Goal: Transaction & Acquisition: Subscribe to service/newsletter

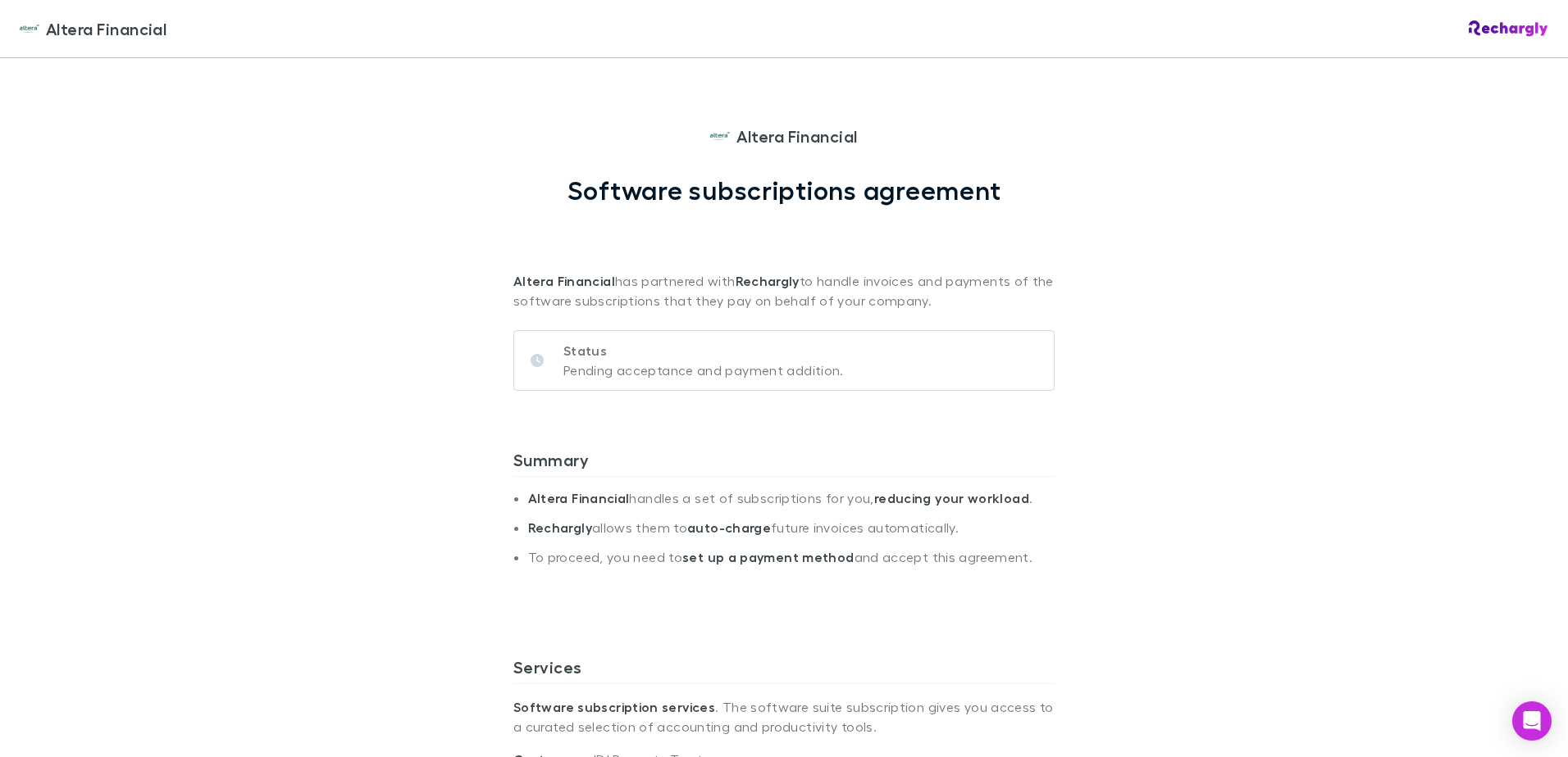
click at [448, 229] on div "Altera Financial Altera Financial Software subscriptions agreement Altera Finan…" at bounding box center [784, 378] width 1568 height 757
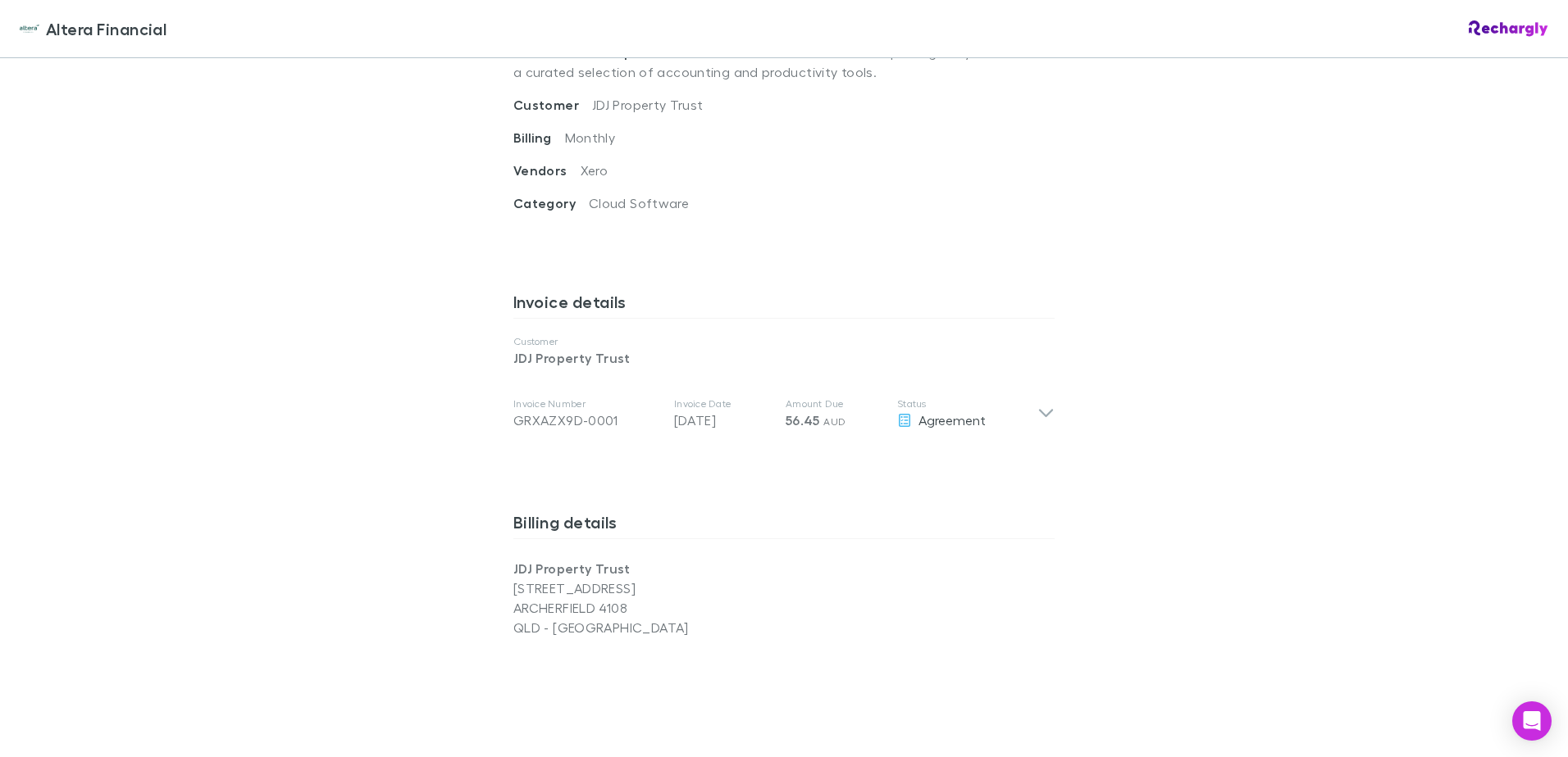
scroll to position [656, 0]
click at [732, 465] on div "Invoice details Customer JDJ Property Trust Invoice Number GRXAZX9D-0001 Invoic…" at bounding box center [784, 387] width 541 height 221
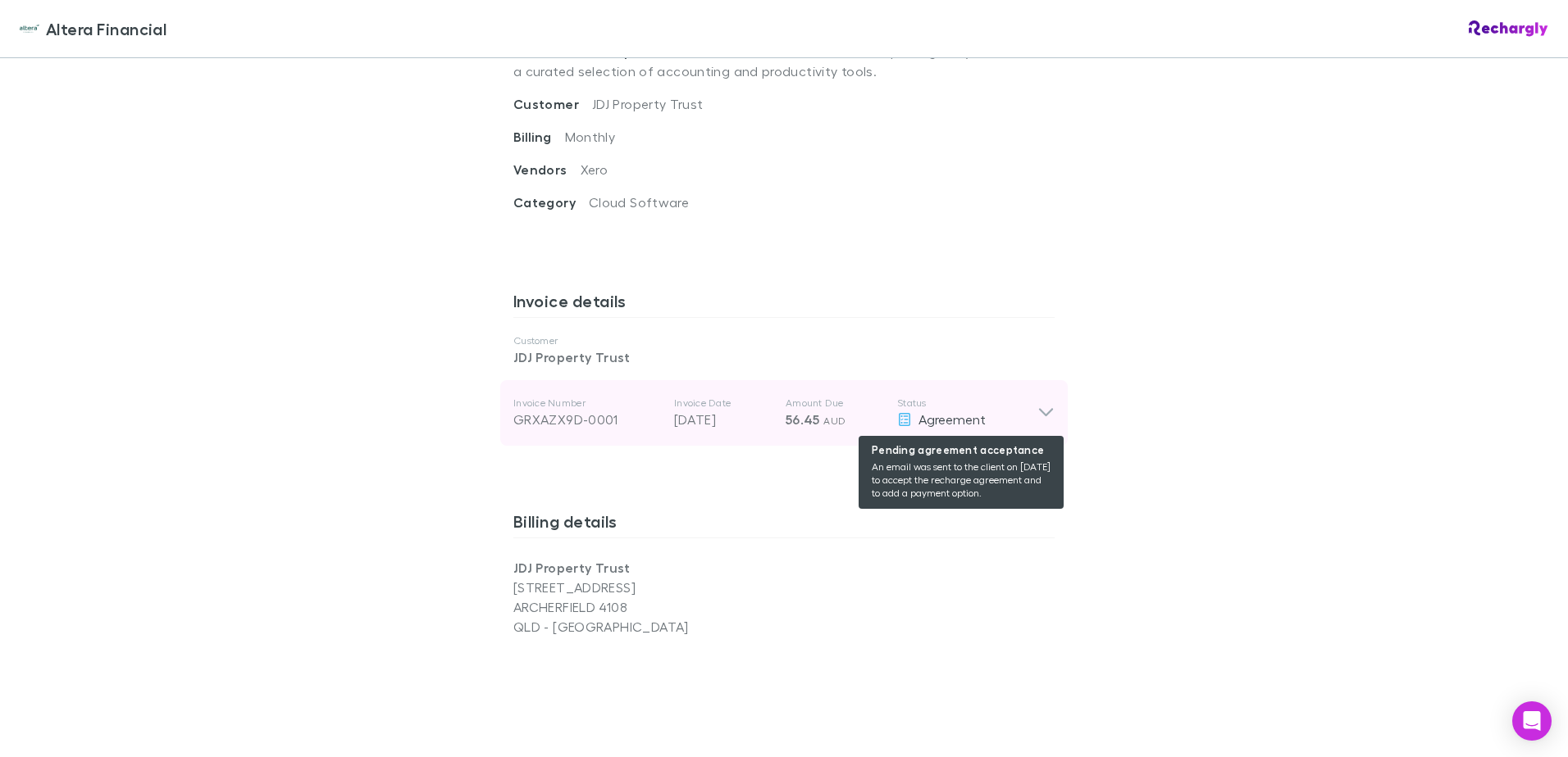
click at [932, 417] on span "Agreement" at bounding box center [952, 419] width 67 height 15
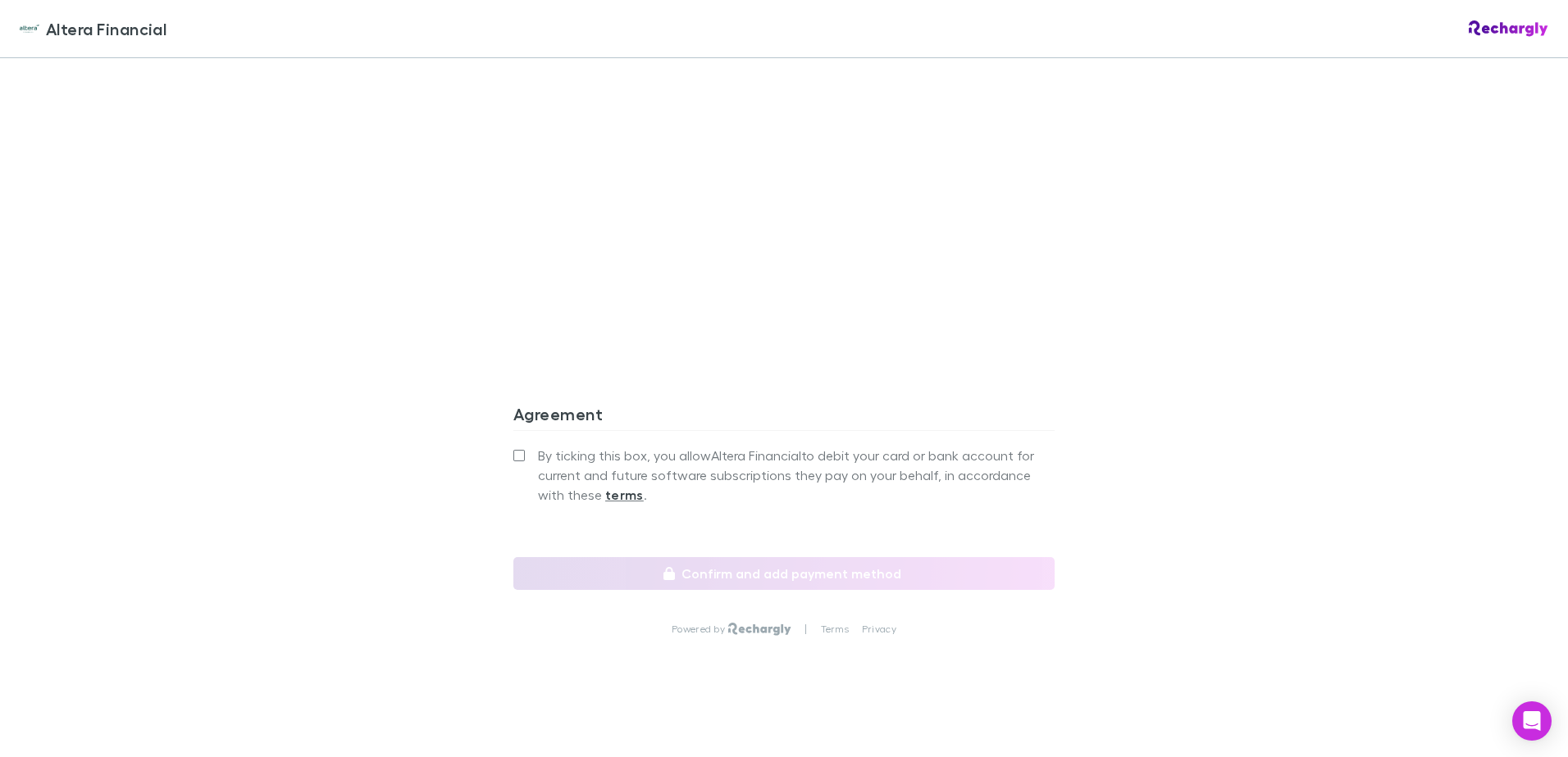
scroll to position [1576, 0]
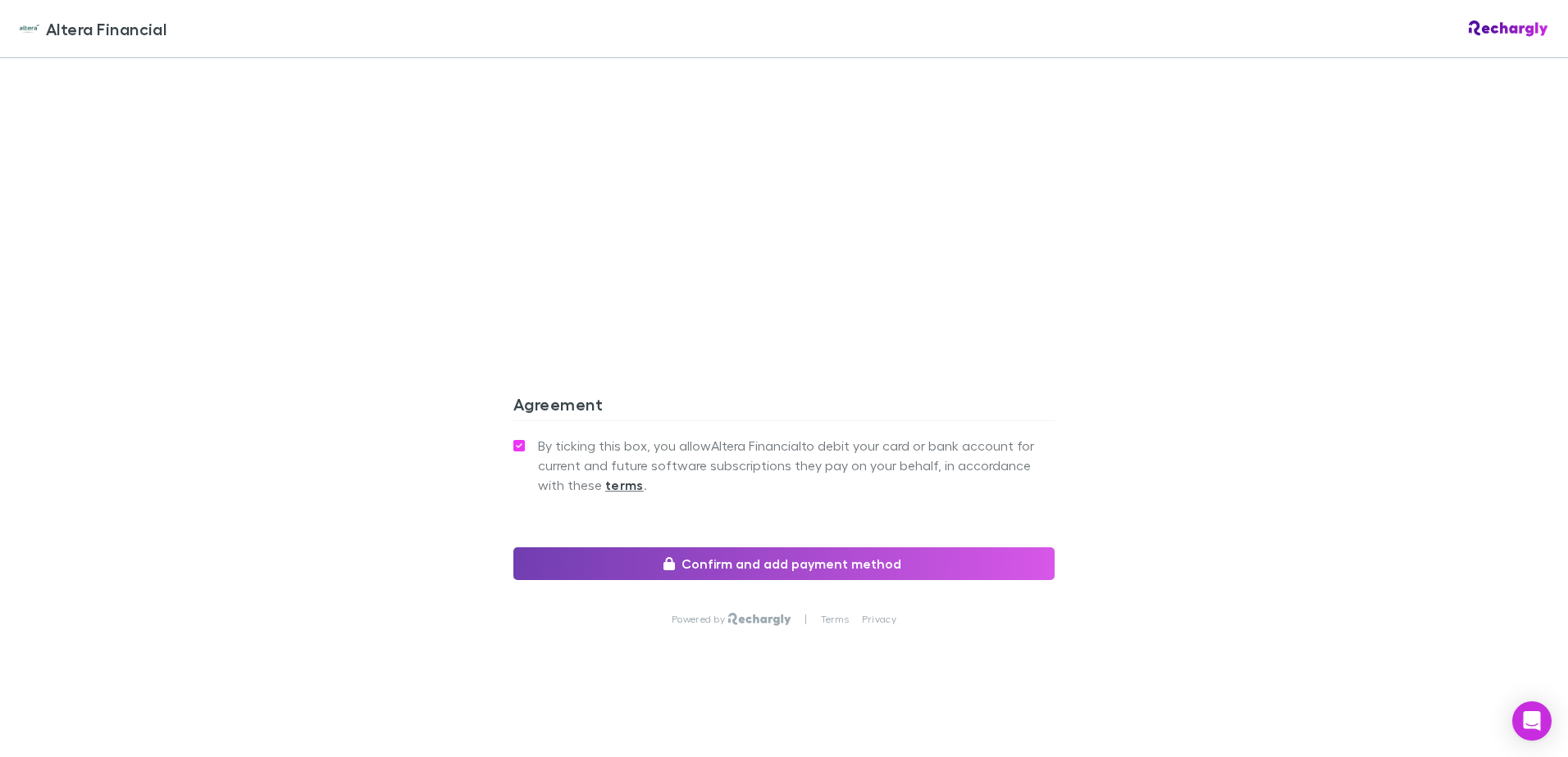
click at [763, 558] on button "Confirm and add payment method" at bounding box center [784, 563] width 541 height 33
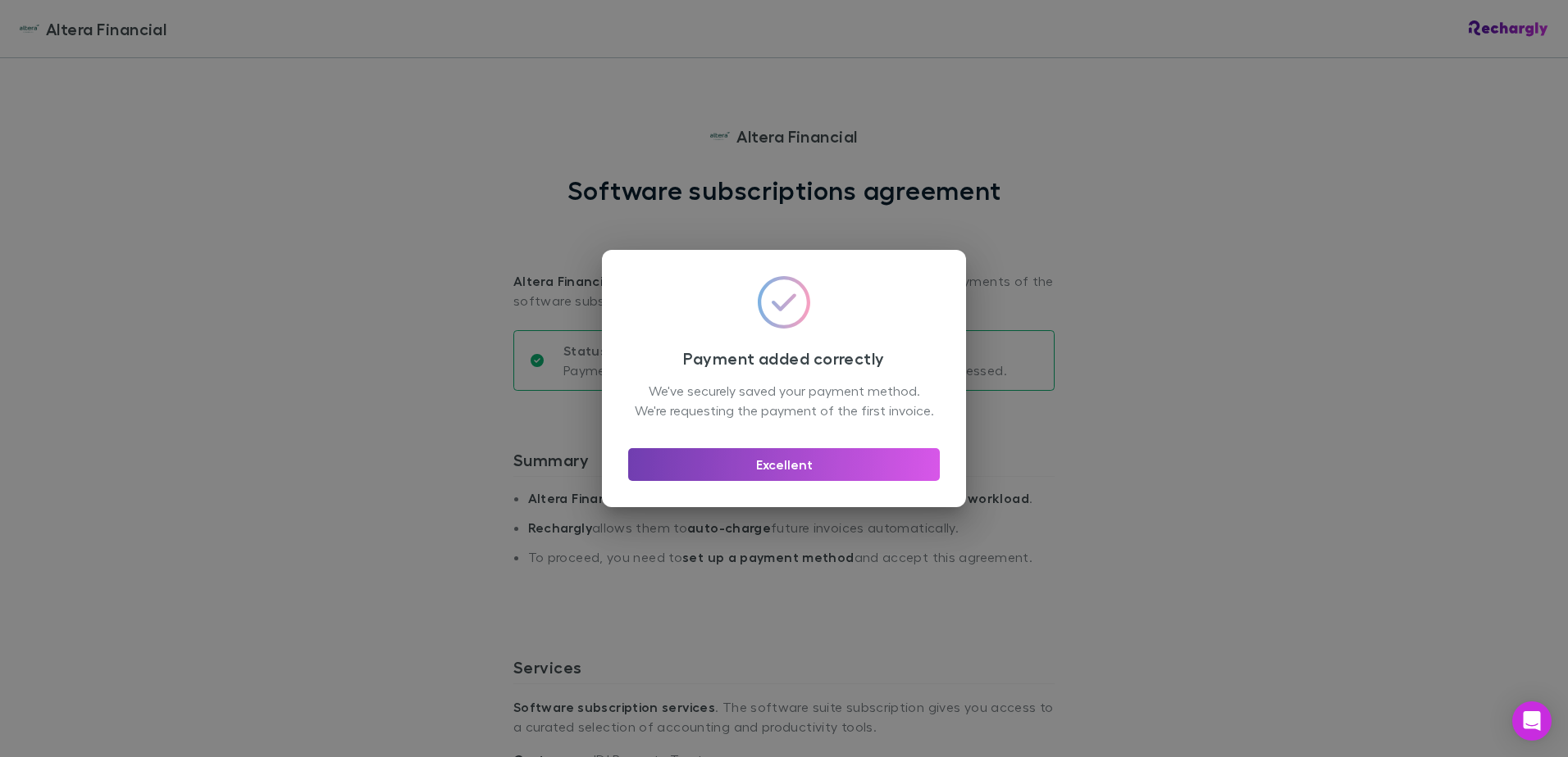
click at [784, 470] on button "Excellent" at bounding box center [784, 464] width 311 height 33
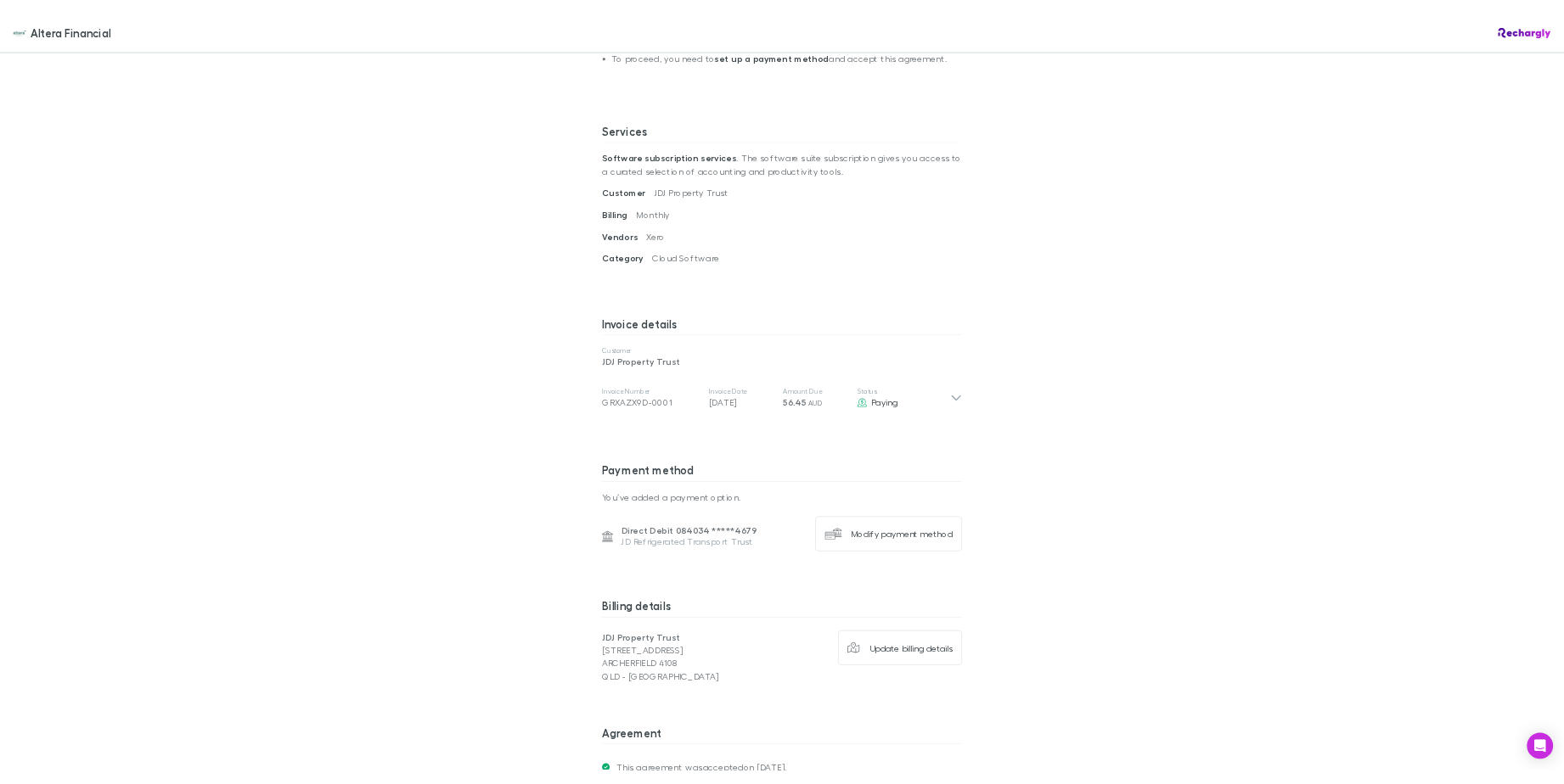
scroll to position [636, 0]
